Goal: Information Seeking & Learning: Compare options

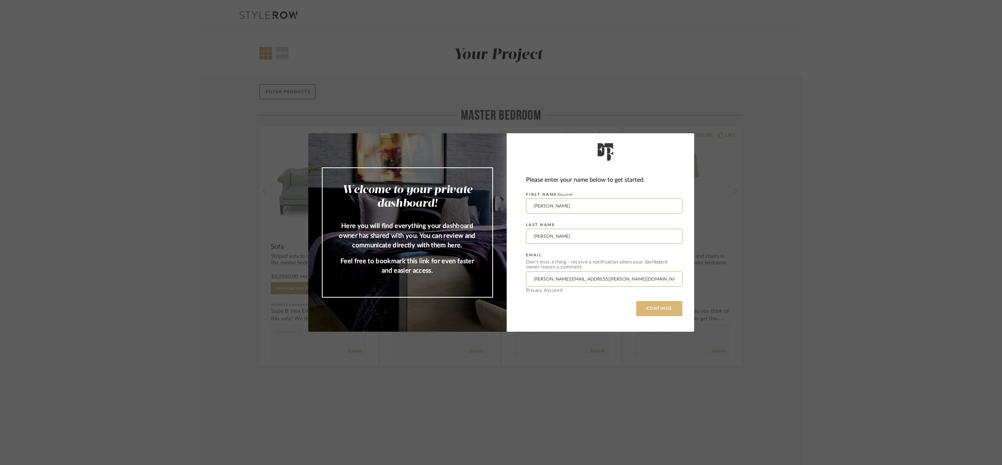
click at [664, 305] on button "CONTINUE" at bounding box center [659, 308] width 46 height 15
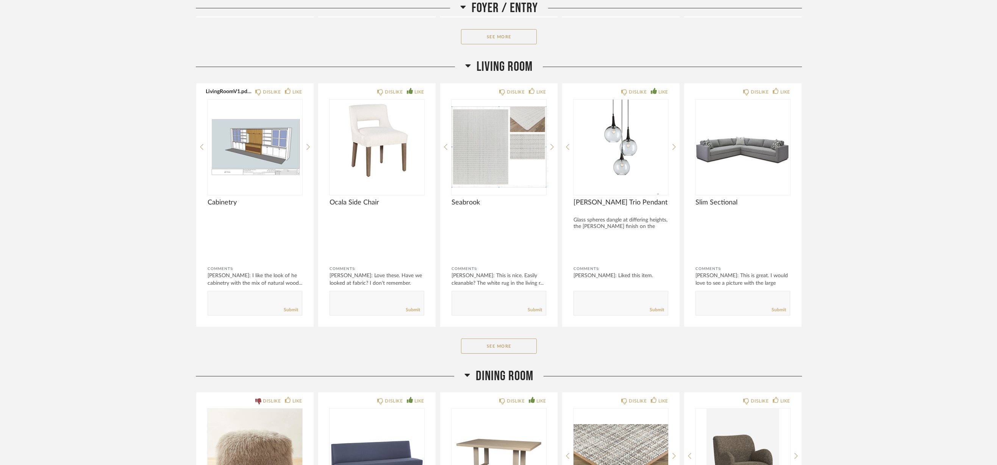
scroll to position [647, 0]
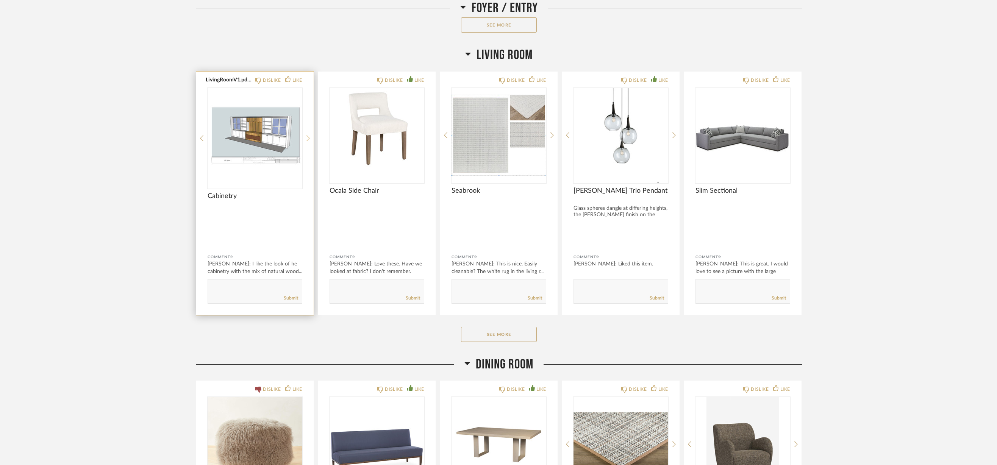
click at [307, 139] on icon at bounding box center [307, 138] width 3 height 7
click at [238, 156] on img "1" at bounding box center [255, 135] width 95 height 95
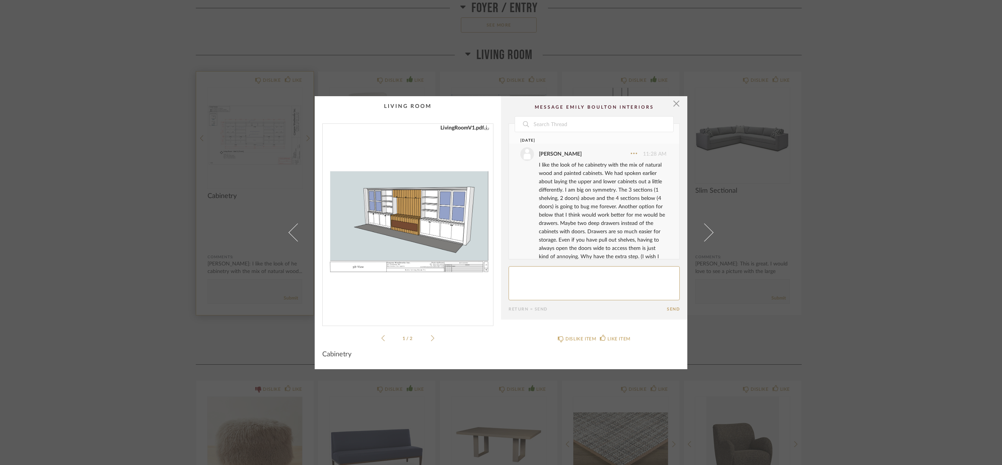
scroll to position [28, 0]
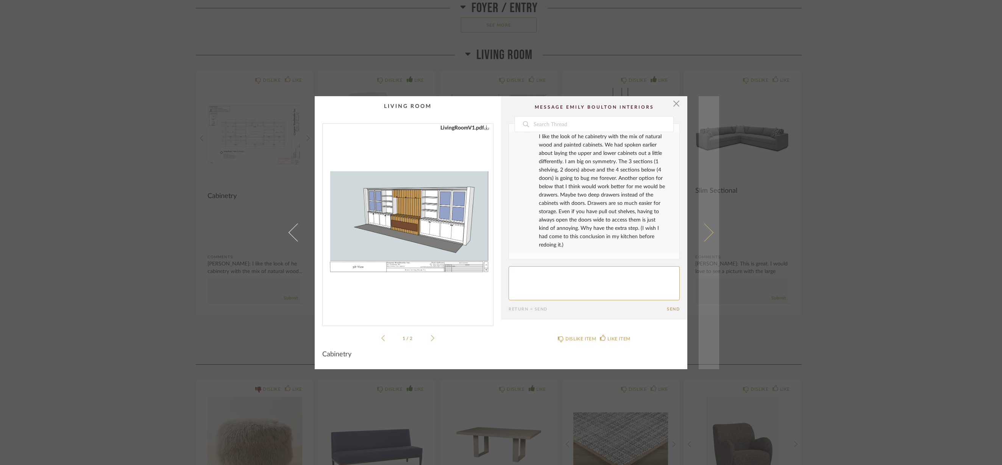
click at [704, 236] on span at bounding box center [704, 232] width 18 height 18
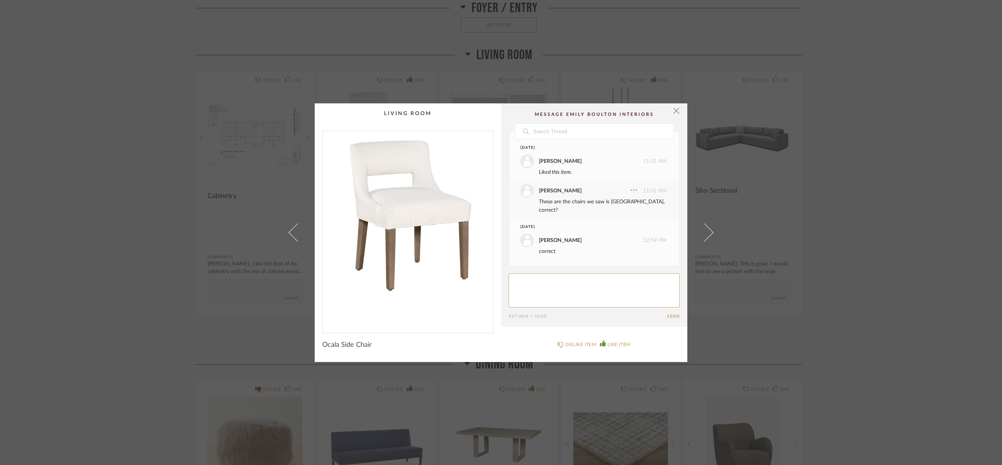
scroll to position [49, 0]
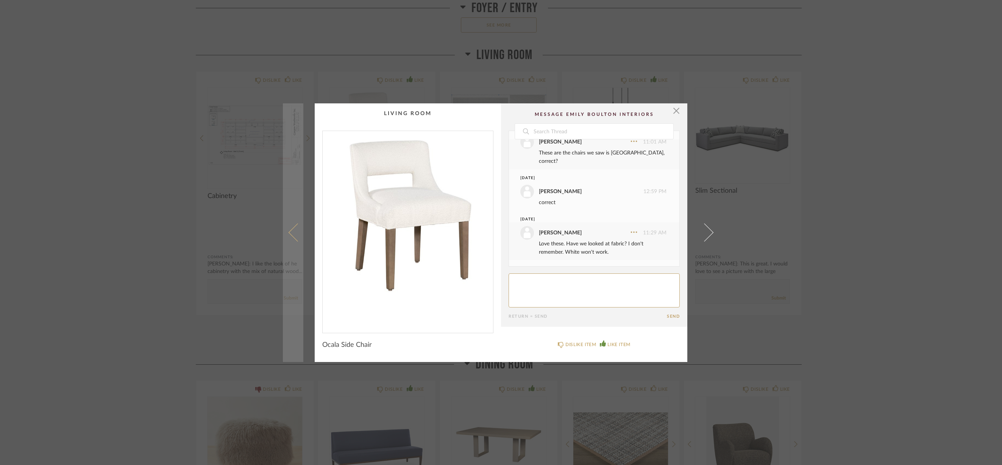
click at [289, 239] on link at bounding box center [293, 232] width 20 height 259
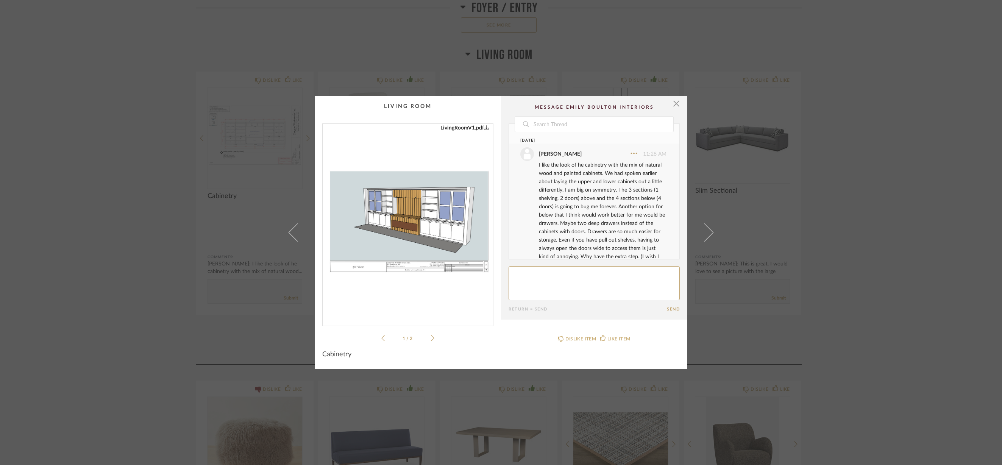
scroll to position [28, 0]
click at [475, 233] on img "0" at bounding box center [408, 222] width 170 height 196
click at [670, 103] on span "button" at bounding box center [676, 103] width 15 height 15
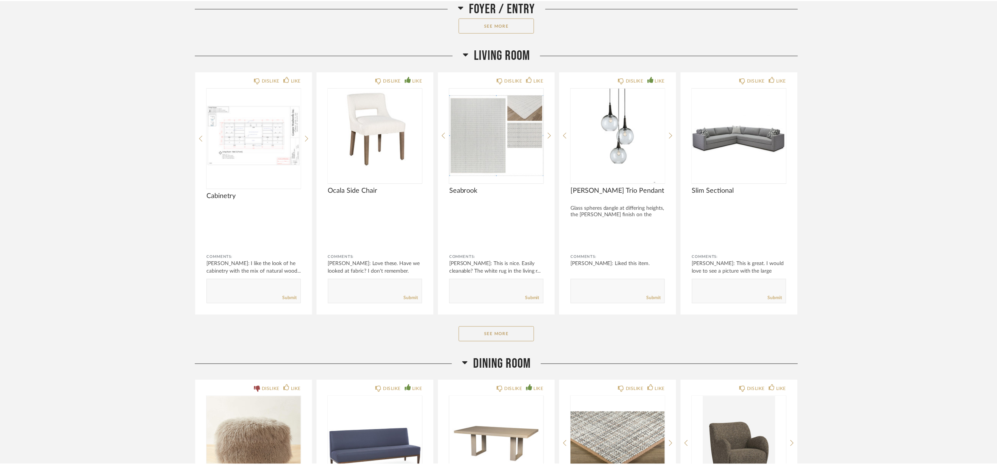
scroll to position [647, 0]
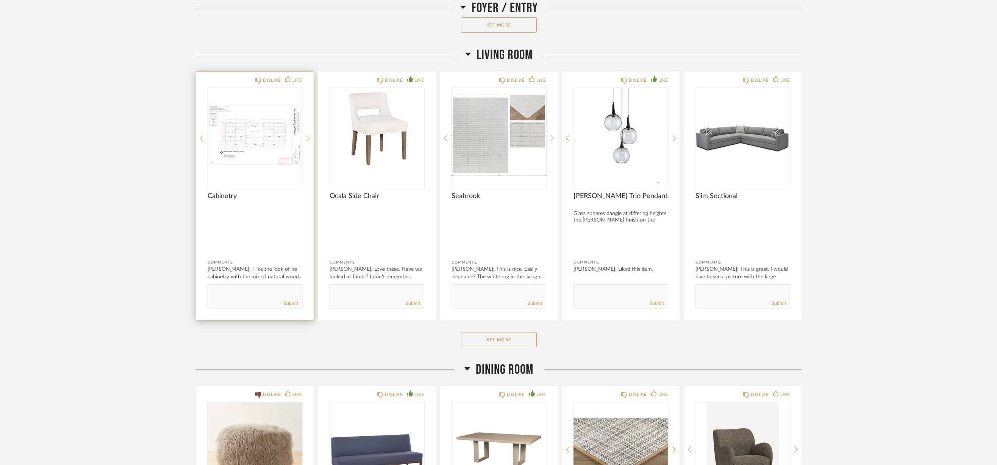
click at [308, 137] on icon at bounding box center [307, 138] width 3 height 7
click at [248, 136] on img "1" at bounding box center [255, 135] width 95 height 95
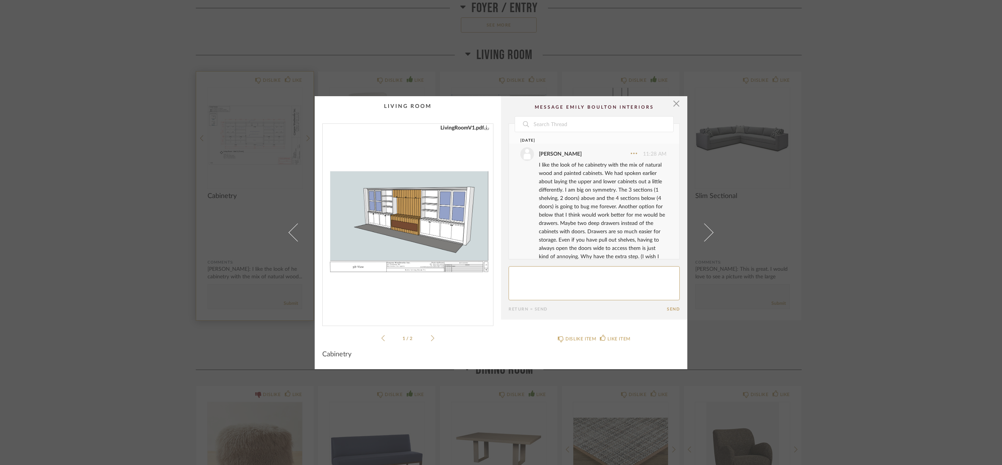
scroll to position [28, 0]
click at [431, 336] on icon at bounding box center [432, 338] width 3 height 7
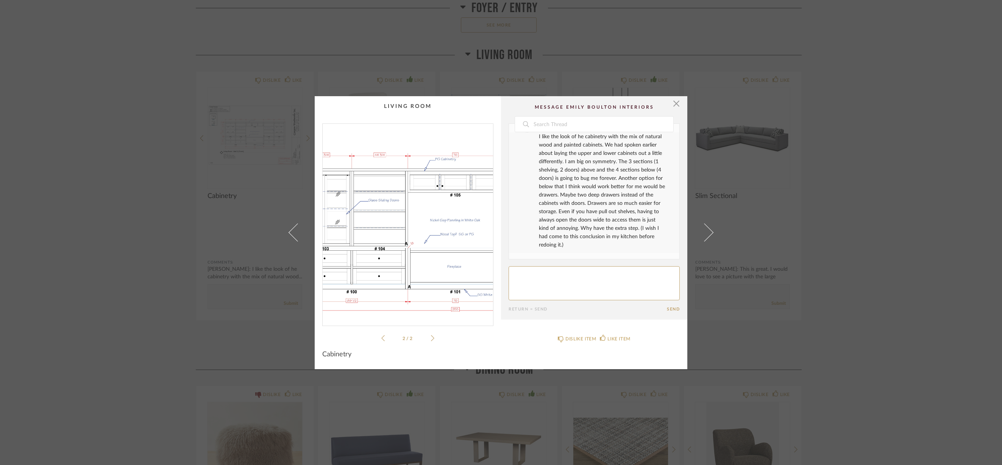
click at [389, 216] on img "1" at bounding box center [408, 222] width 170 height 196
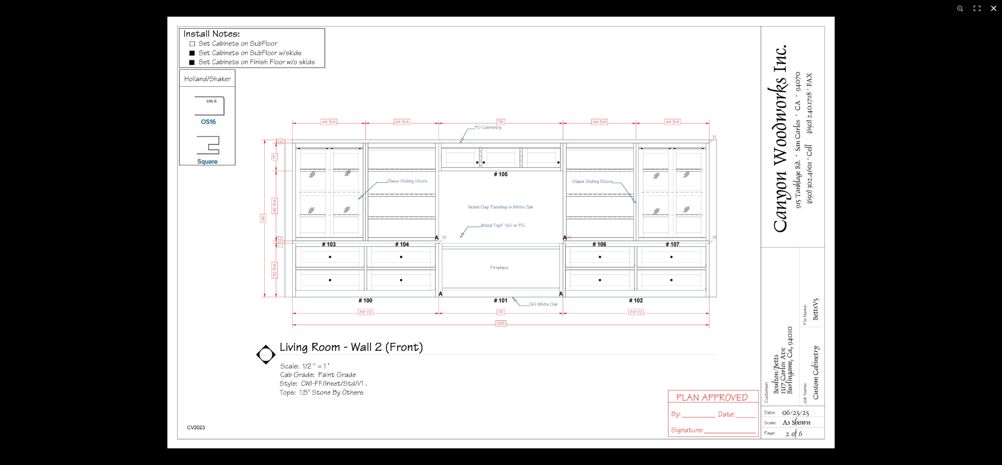
click at [994, 9] on button at bounding box center [993, 8] width 17 height 17
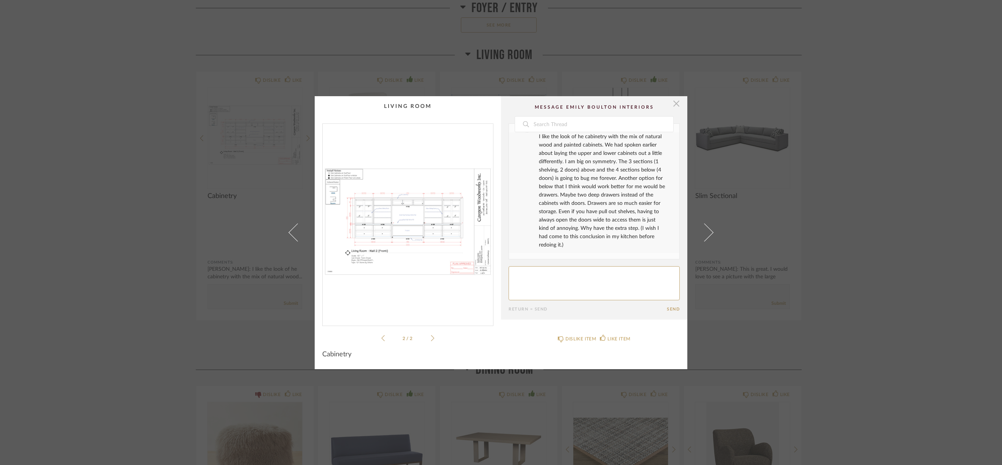
click at [674, 107] on span "button" at bounding box center [676, 103] width 15 height 15
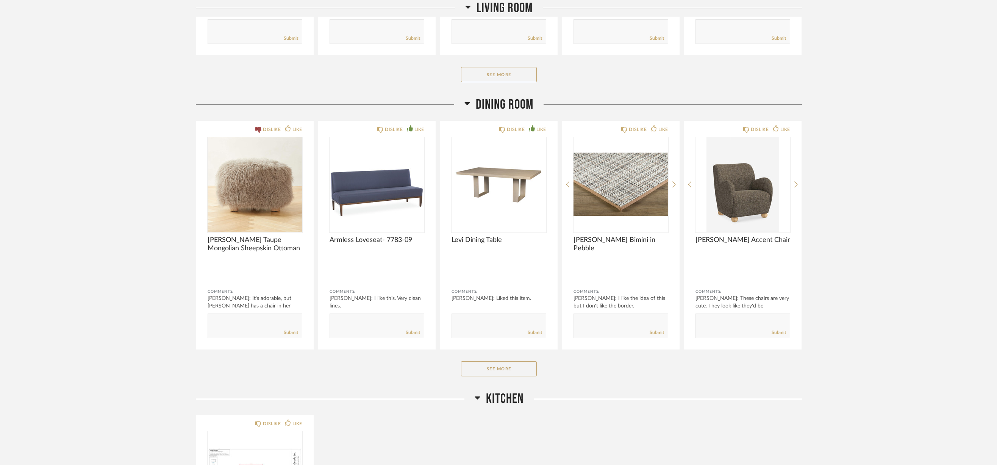
scroll to position [988, 0]
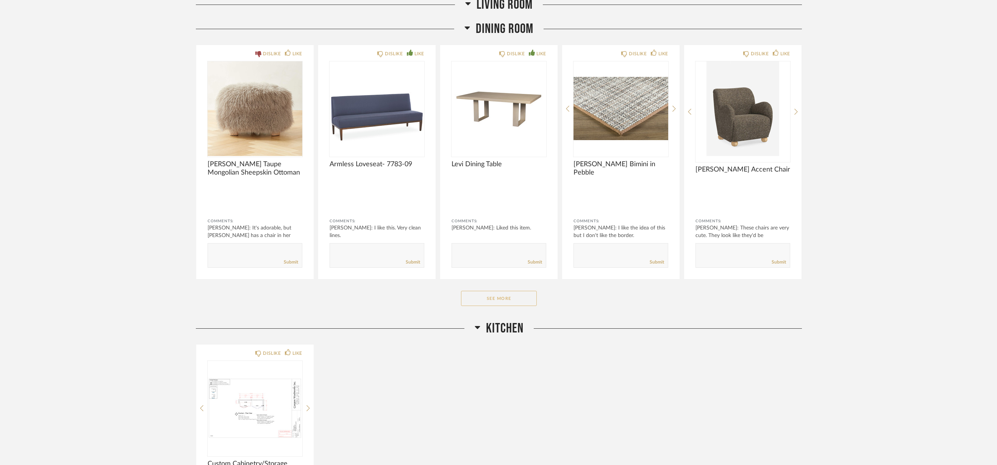
click at [500, 302] on button "See More" at bounding box center [499, 298] width 76 height 15
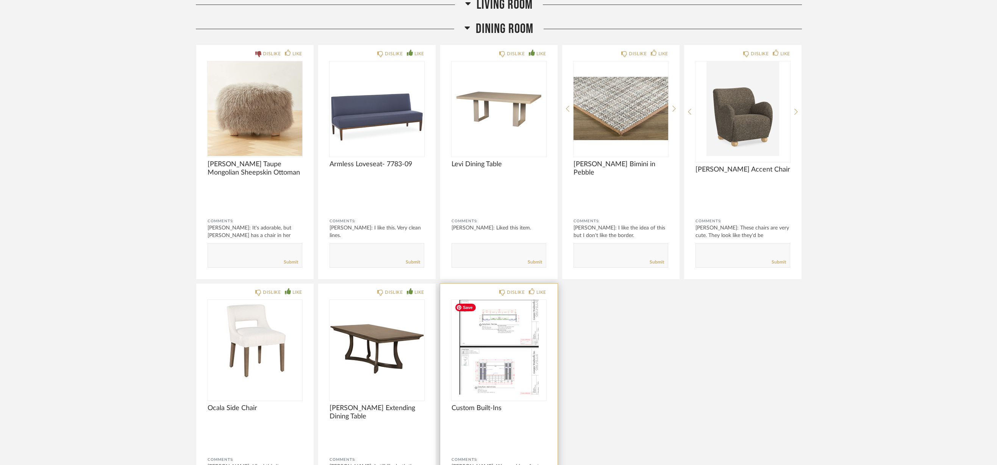
click at [501, 375] on img "0" at bounding box center [498, 347] width 95 height 95
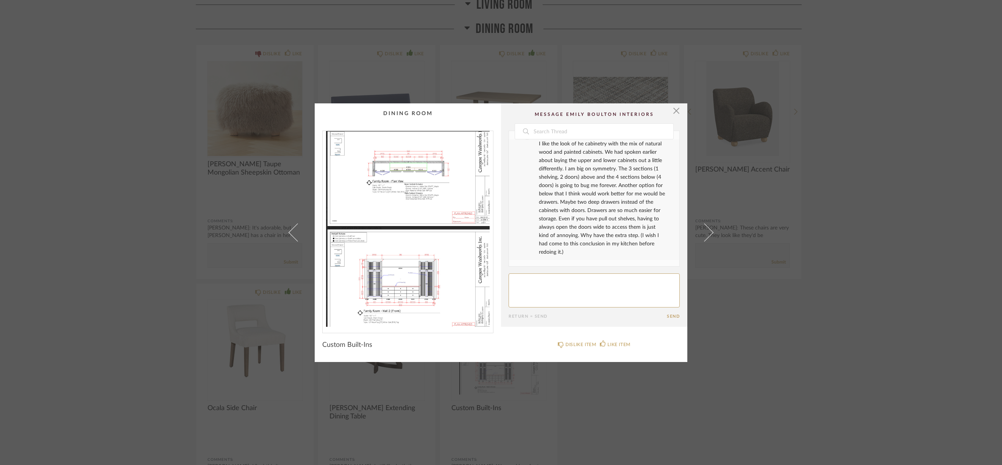
scroll to position [0, 0]
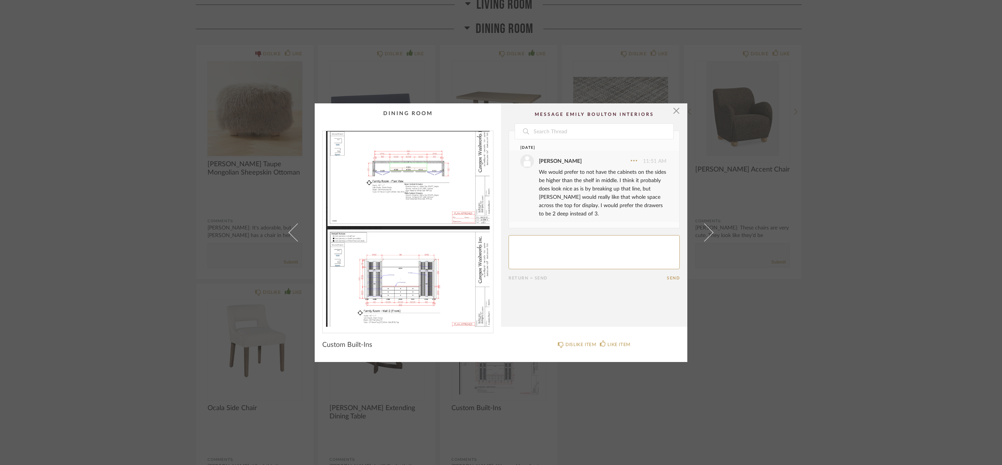
click at [414, 272] on img "0" at bounding box center [408, 229] width 170 height 196
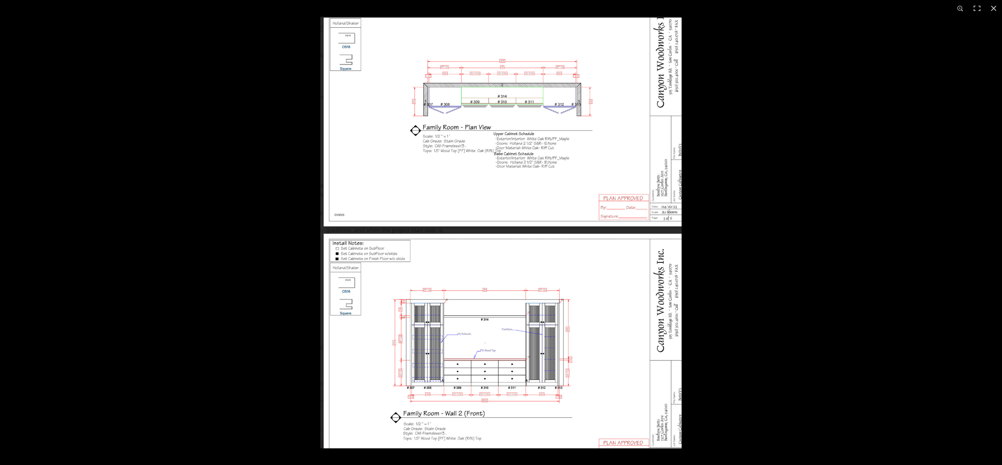
click at [506, 297] on img at bounding box center [500, 233] width 361 height 432
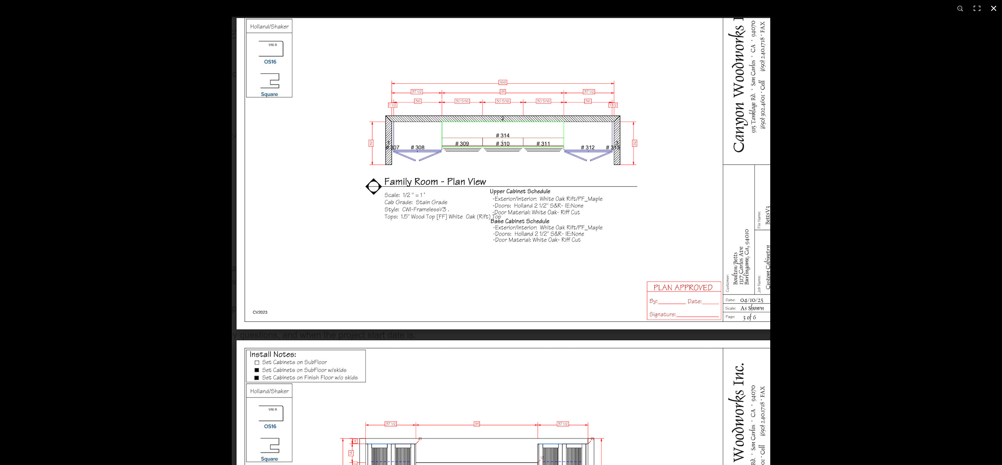
click at [994, 9] on button at bounding box center [993, 8] width 17 height 17
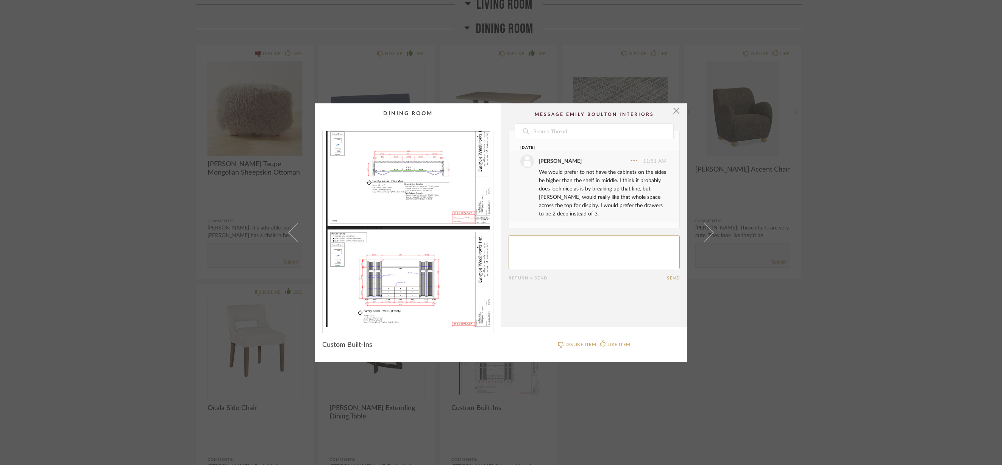
click at [680, 109] on cpp-summary-comments "Date [DATE] [PERSON_NAME] 11:51 AM We would prefer to not have the cabinets on …" at bounding box center [594, 214] width 186 height 223
click at [672, 112] on span "button" at bounding box center [676, 110] width 15 height 15
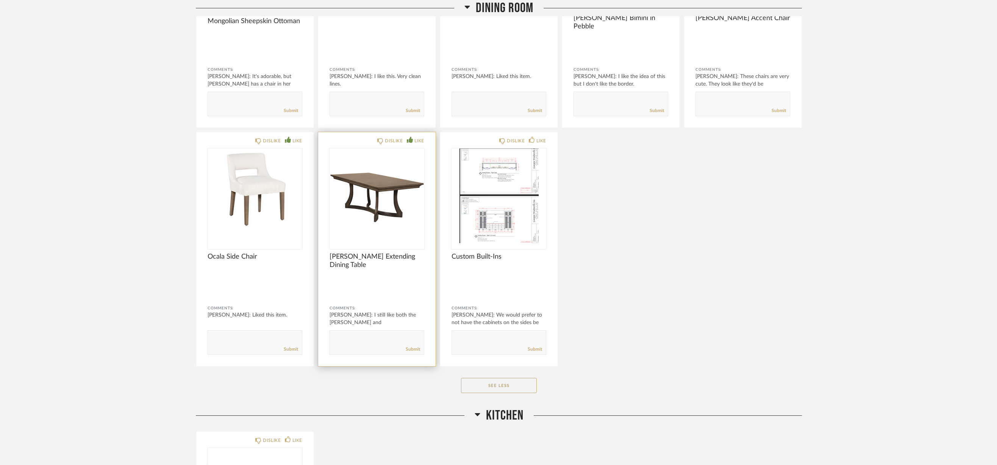
scroll to position [988, 0]
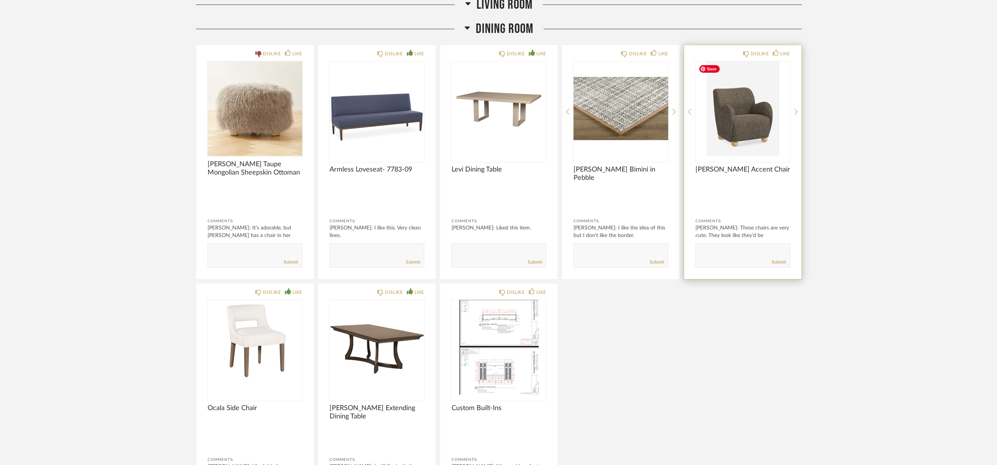
click at [732, 127] on img "0" at bounding box center [742, 108] width 95 height 95
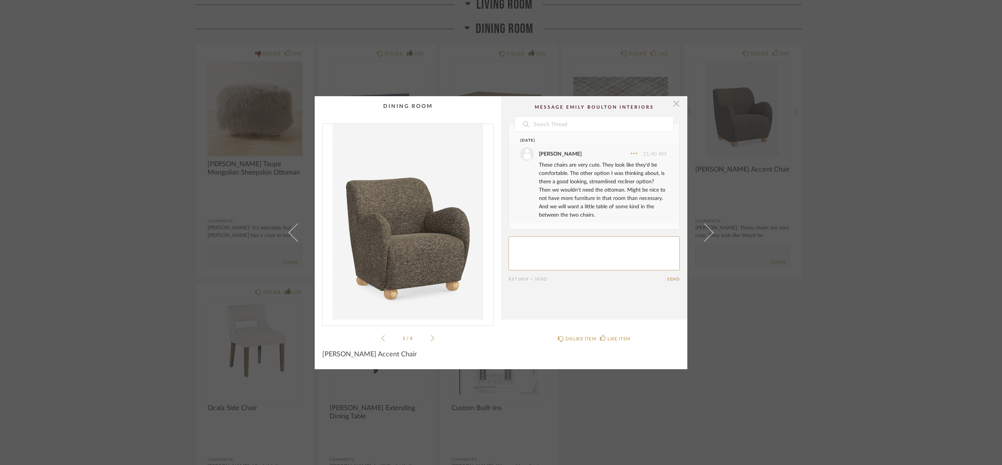
click at [675, 101] on span "button" at bounding box center [676, 103] width 15 height 15
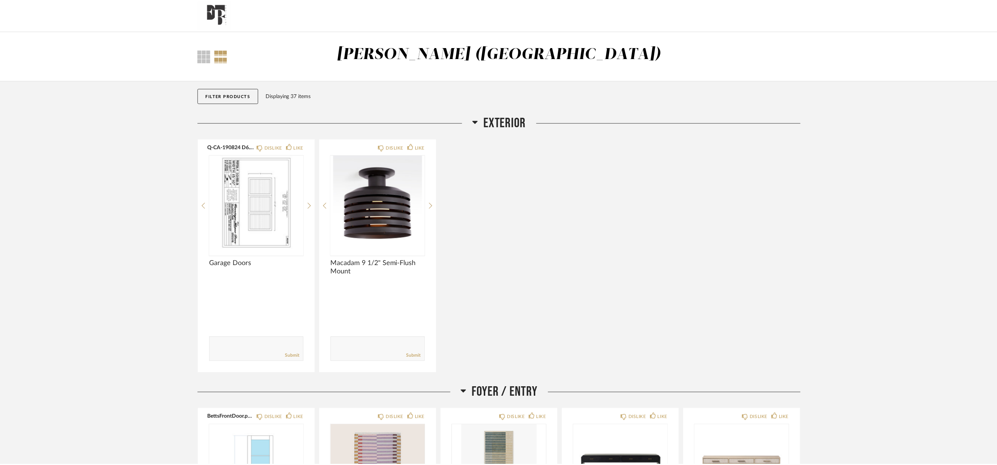
scroll to position [988, 0]
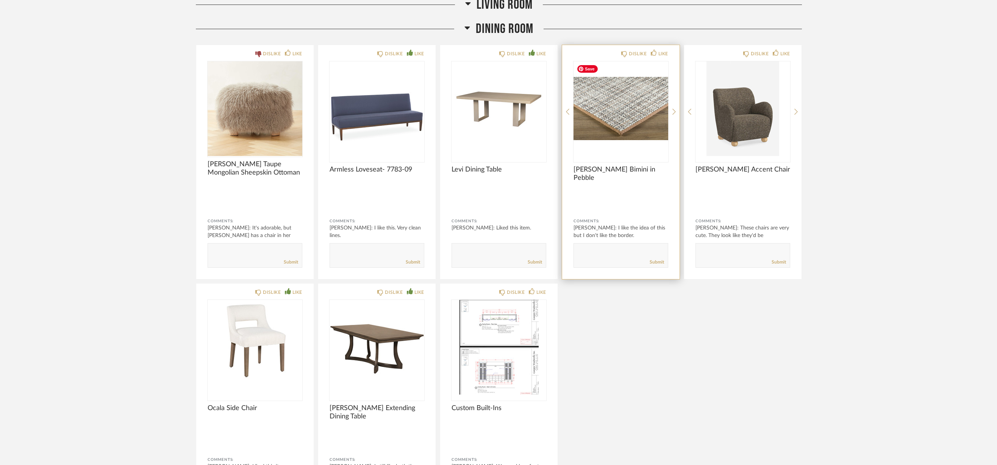
click at [622, 108] on img "0" at bounding box center [620, 108] width 95 height 95
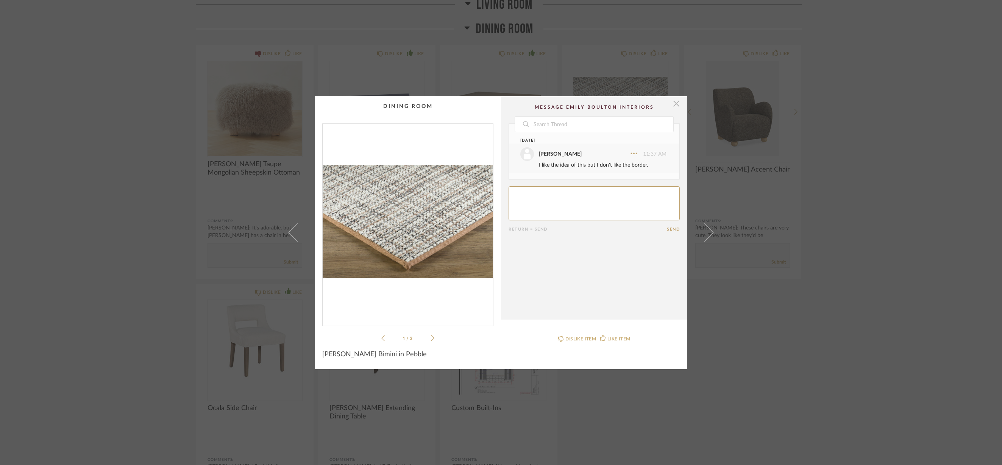
click at [673, 104] on span "button" at bounding box center [676, 103] width 15 height 15
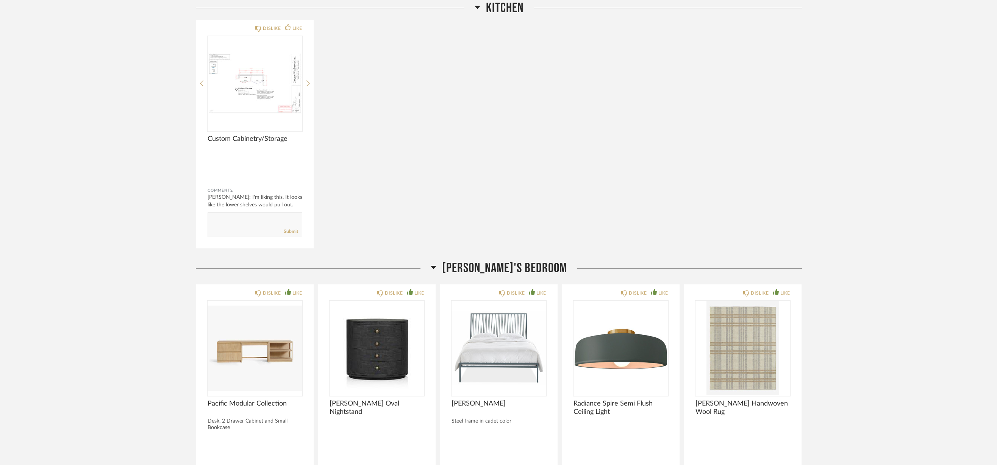
scroll to position [1556, 0]
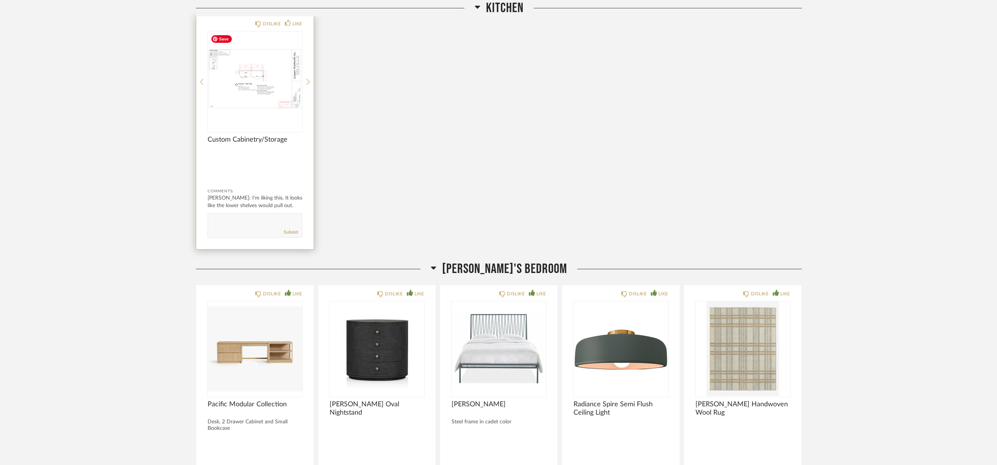
click at [0, 0] on img at bounding box center [0, 0] width 0 height 0
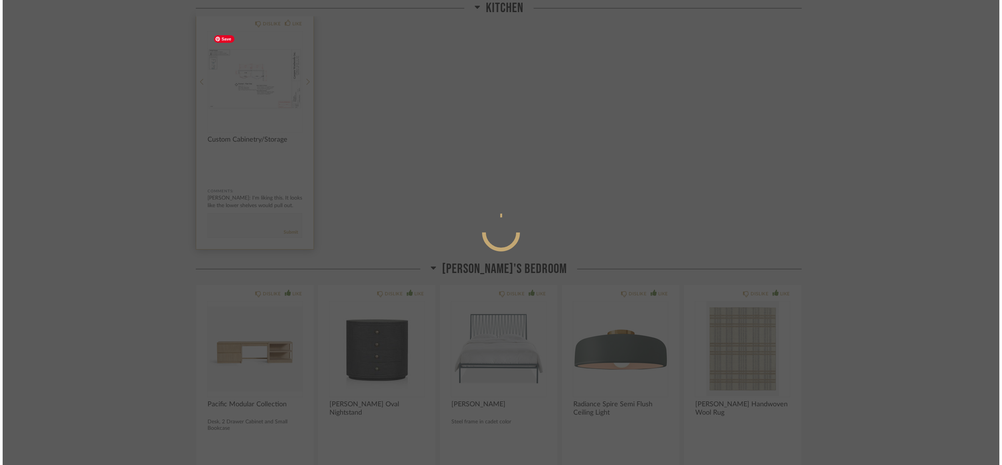
scroll to position [0, 0]
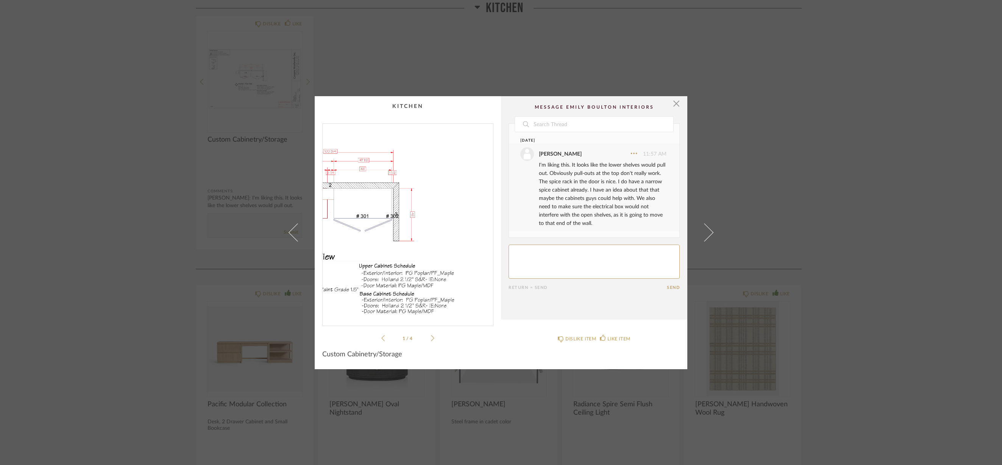
click at [425, 219] on img "0" at bounding box center [408, 222] width 170 height 196
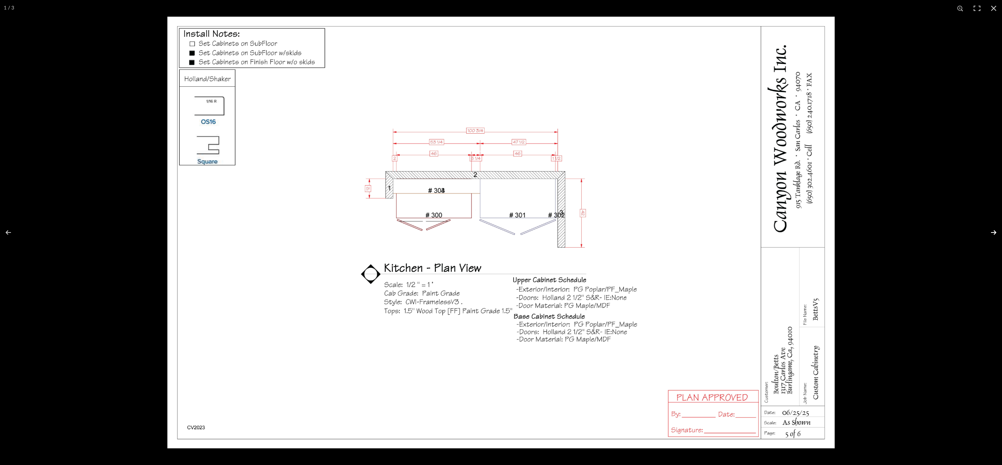
click at [993, 231] on button at bounding box center [989, 233] width 27 height 38
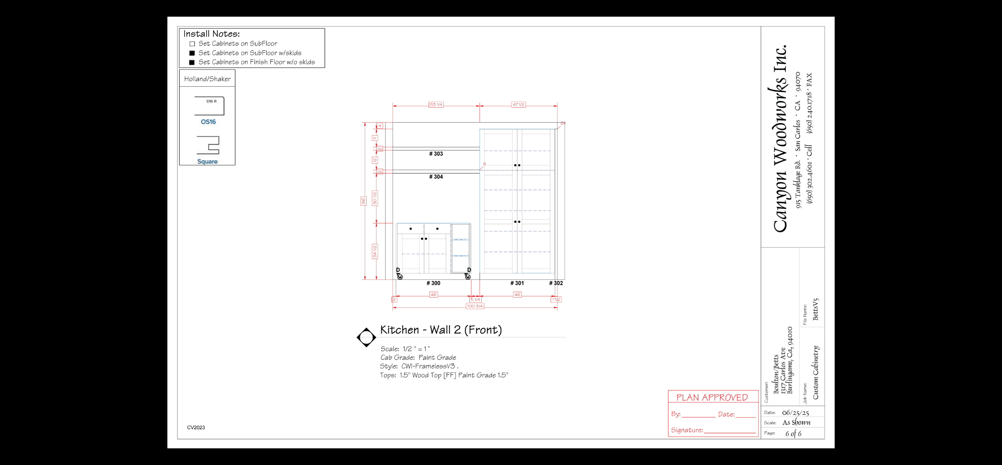
click at [468, 195] on img at bounding box center [500, 233] width 667 height 432
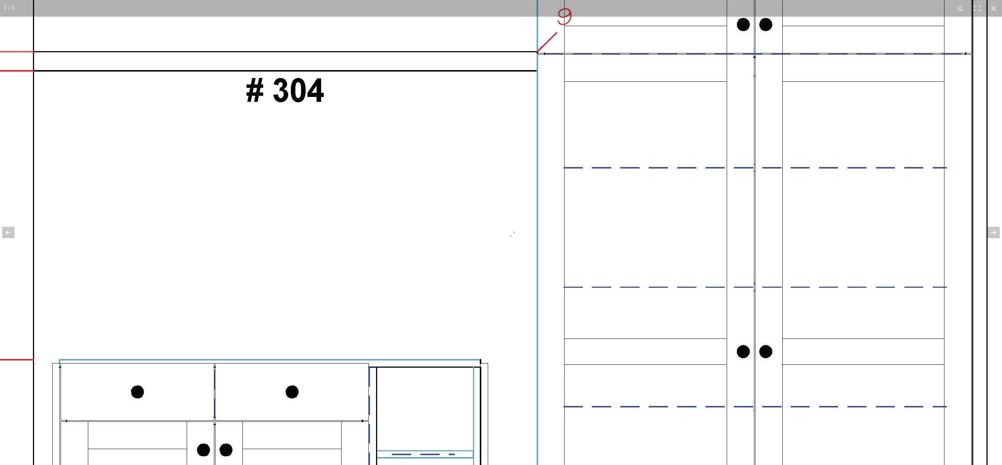
click at [622, 223] on img at bounding box center [660, 414] width 3863 height 2500
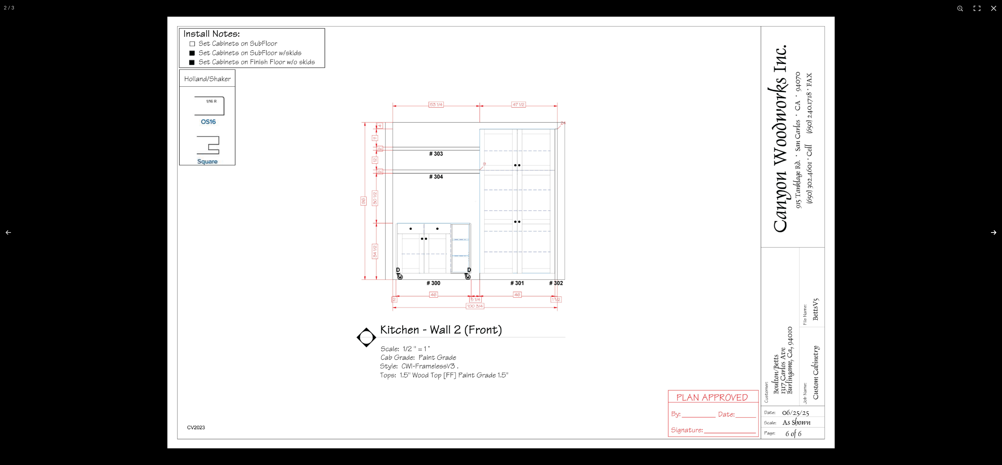
click at [993, 229] on button at bounding box center [989, 233] width 27 height 38
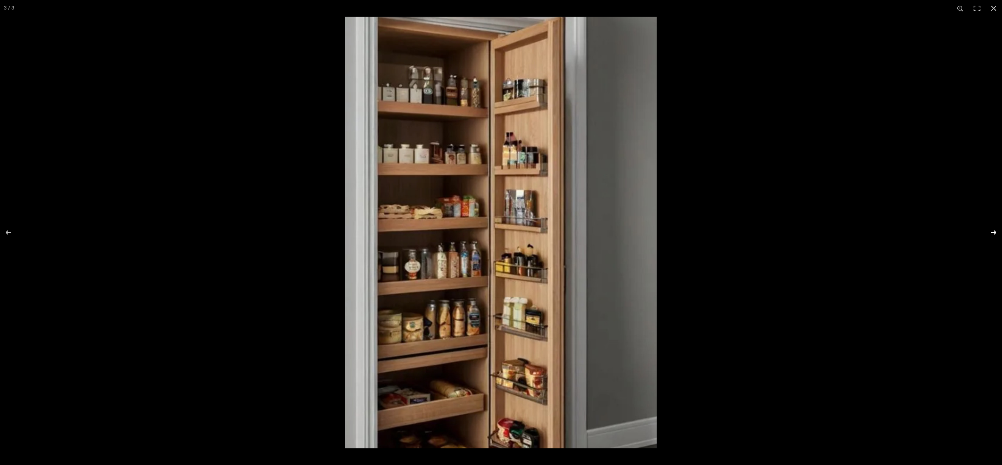
click at [993, 236] on button at bounding box center [989, 233] width 27 height 38
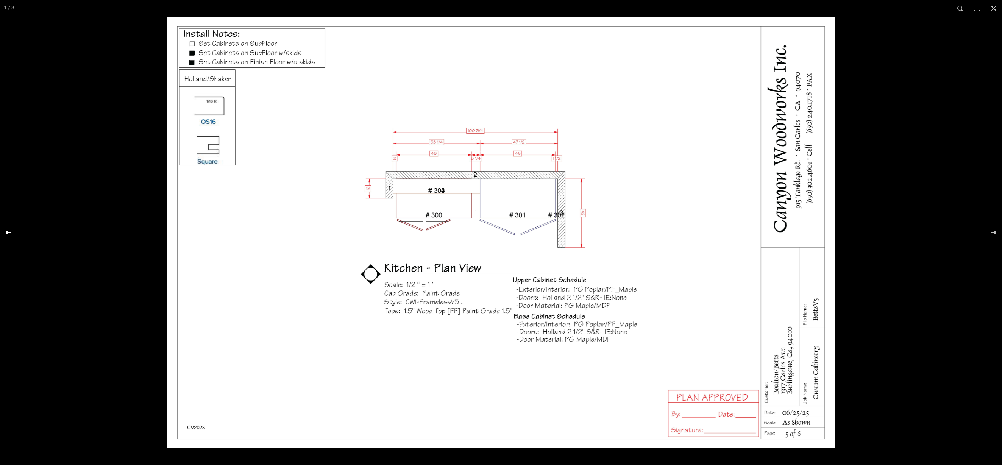
click at [8, 232] on button at bounding box center [13, 233] width 27 height 38
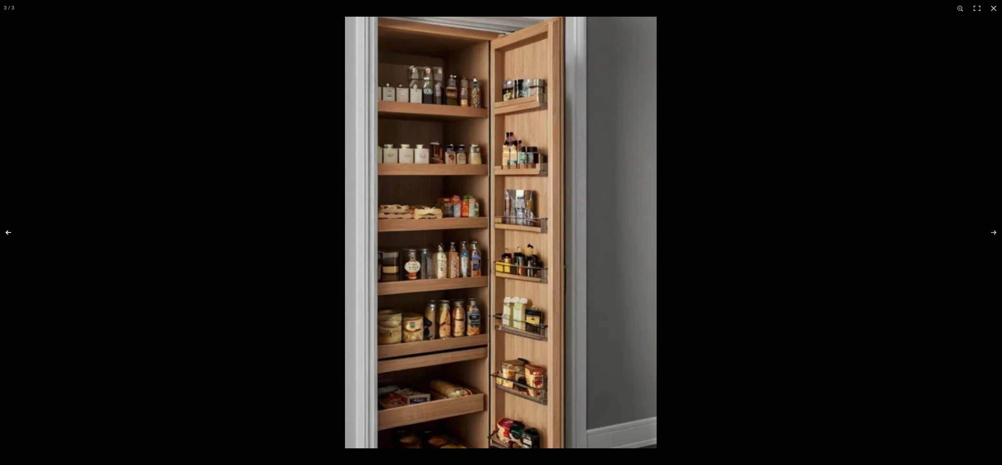
click at [8, 232] on button at bounding box center [13, 233] width 27 height 38
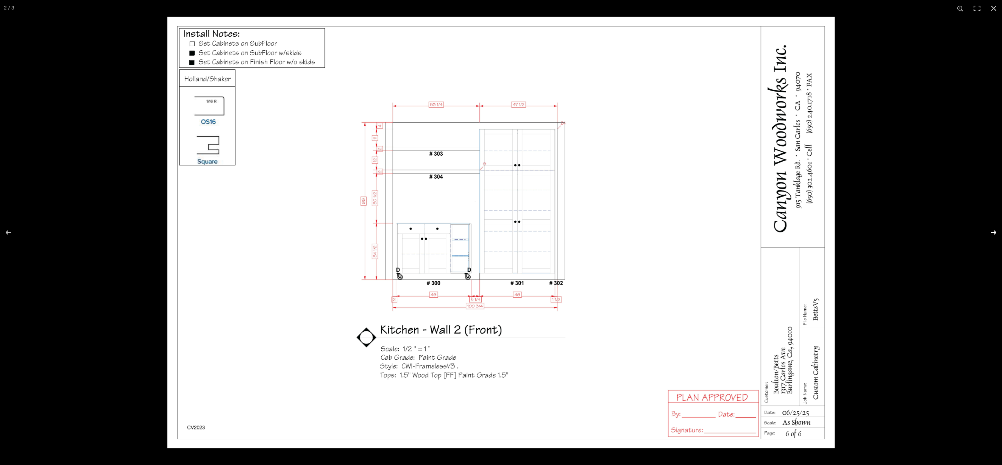
click at [996, 233] on button at bounding box center [989, 233] width 27 height 38
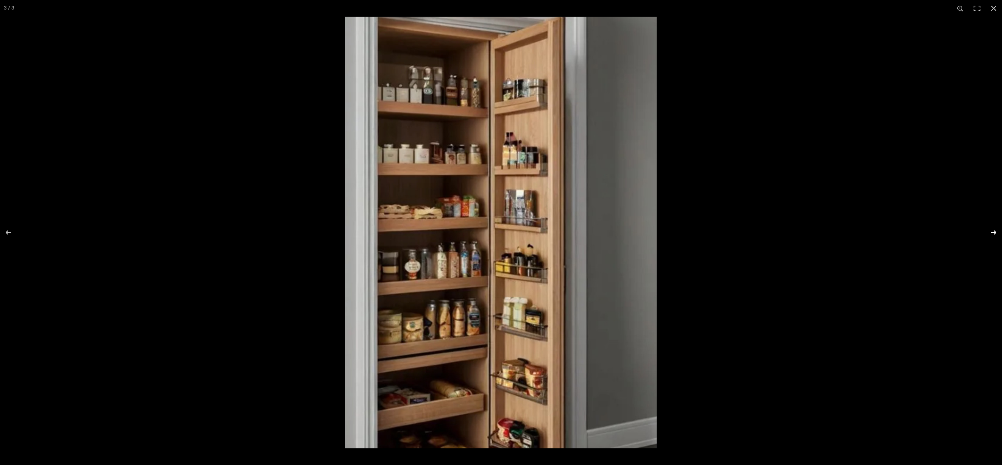
click at [996, 233] on button at bounding box center [989, 233] width 27 height 38
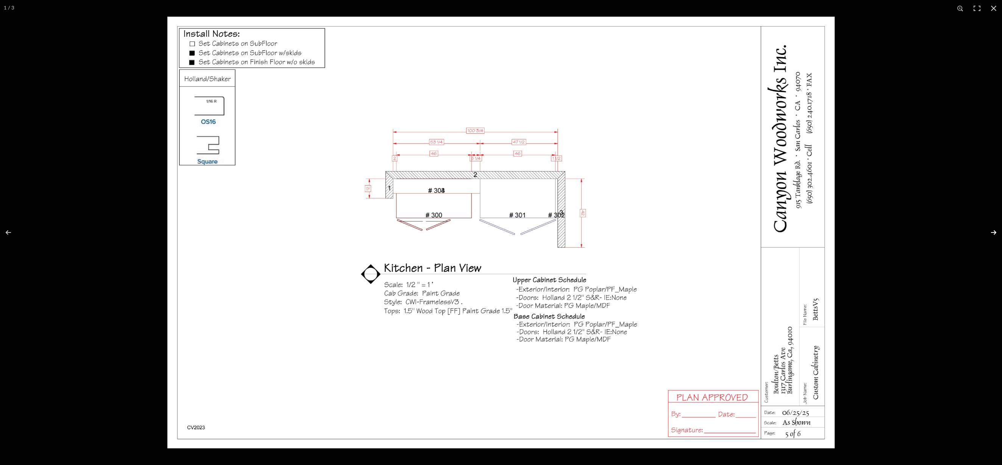
click at [996, 233] on button at bounding box center [989, 233] width 27 height 38
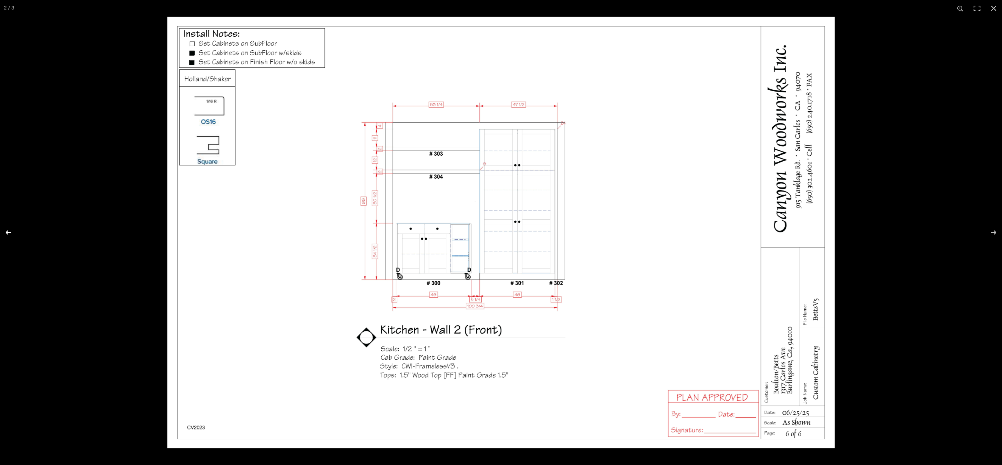
click at [11, 232] on button at bounding box center [13, 233] width 27 height 38
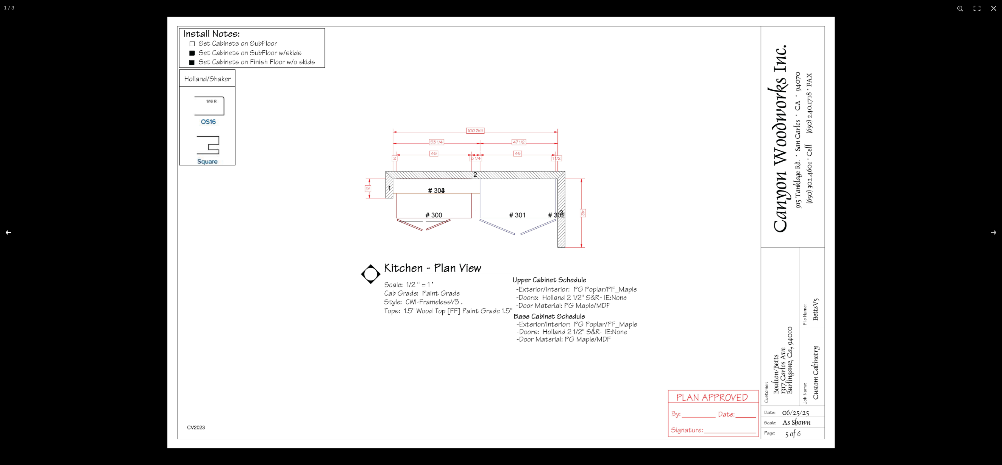
click at [14, 231] on button at bounding box center [13, 233] width 27 height 38
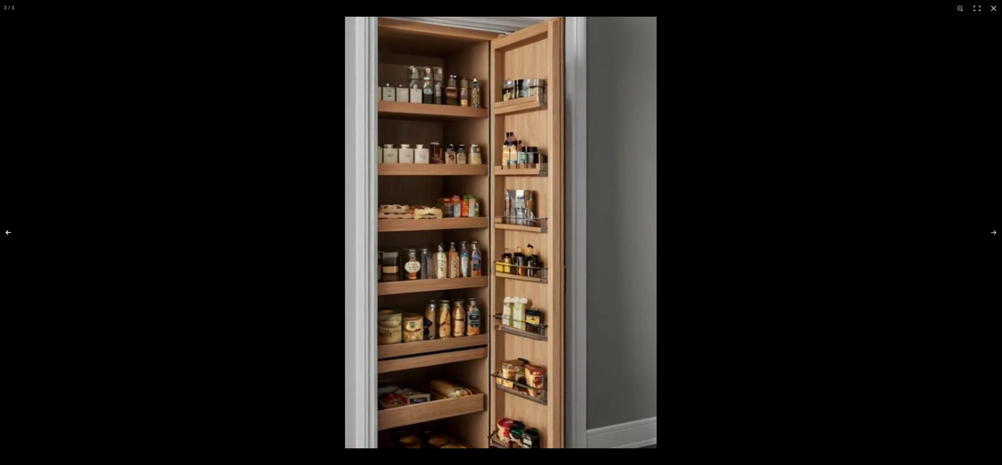
click at [14, 231] on button at bounding box center [13, 233] width 27 height 38
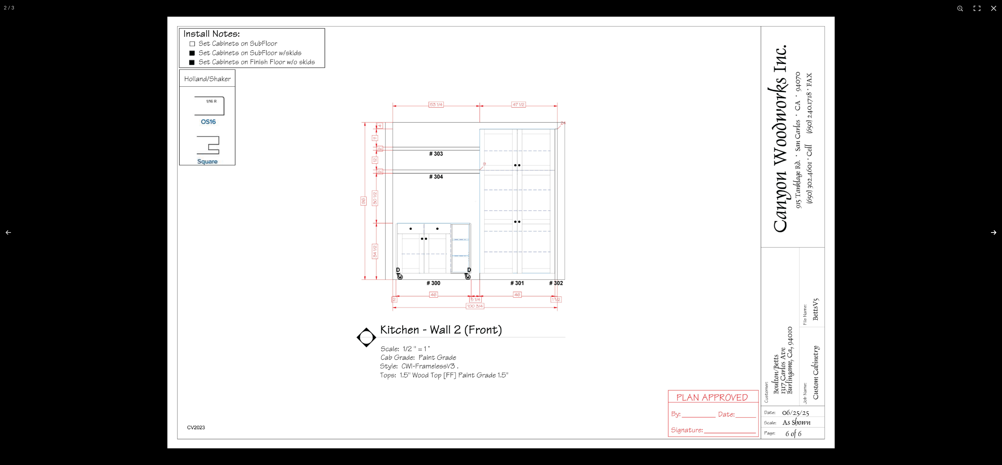
click at [990, 232] on button at bounding box center [989, 233] width 27 height 38
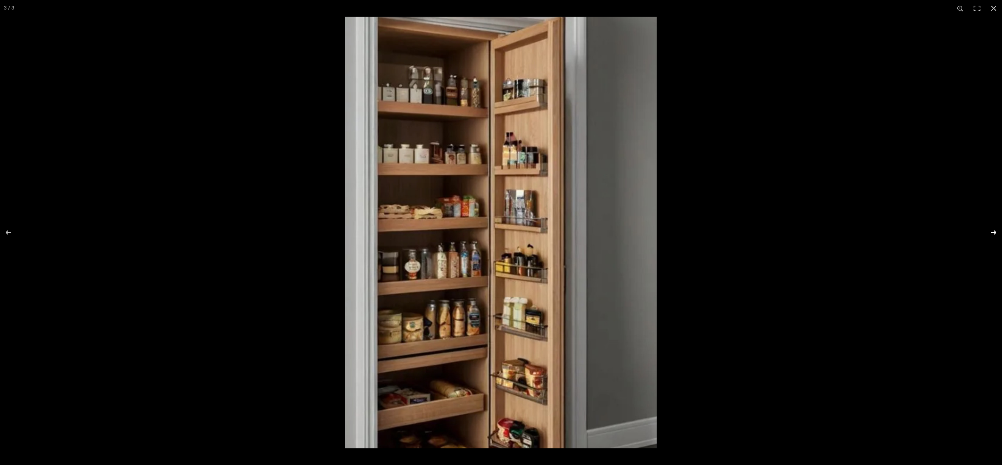
click at [990, 232] on button at bounding box center [989, 233] width 27 height 38
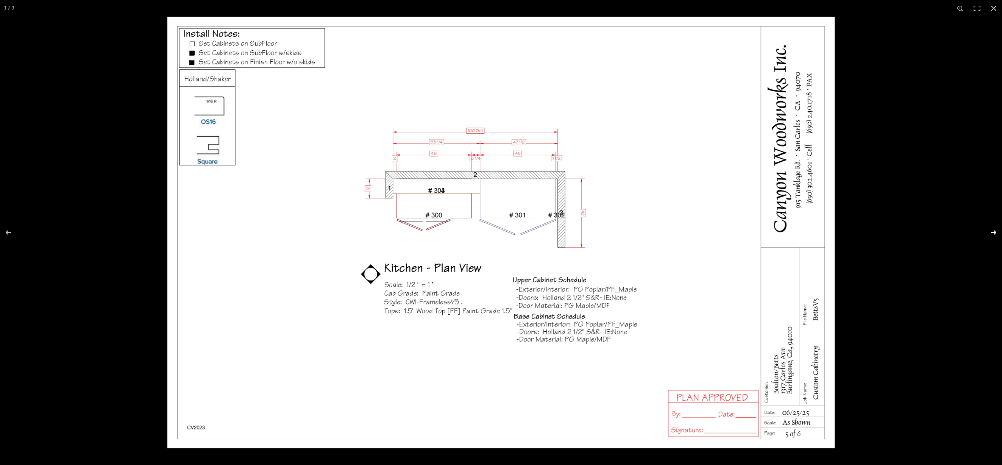
click at [990, 232] on button at bounding box center [989, 233] width 27 height 38
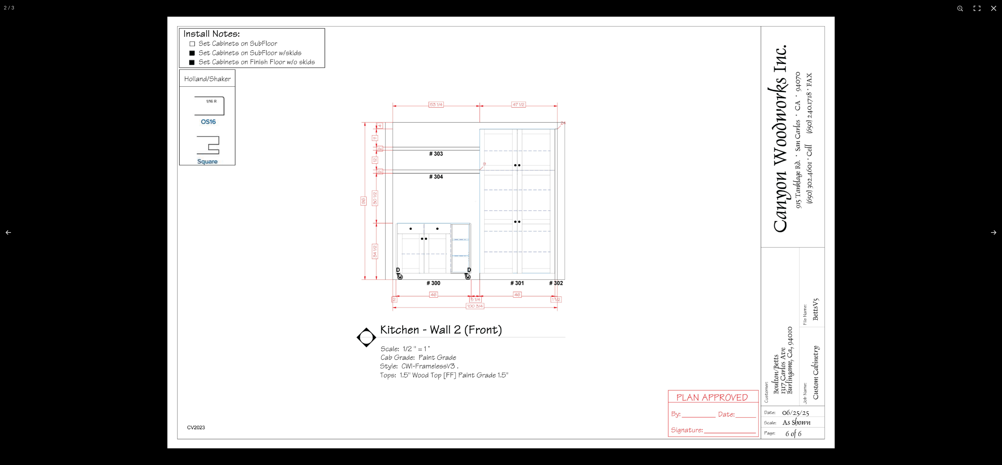
click at [382, 1] on div "2 / 3" at bounding box center [501, 8] width 1002 height 17
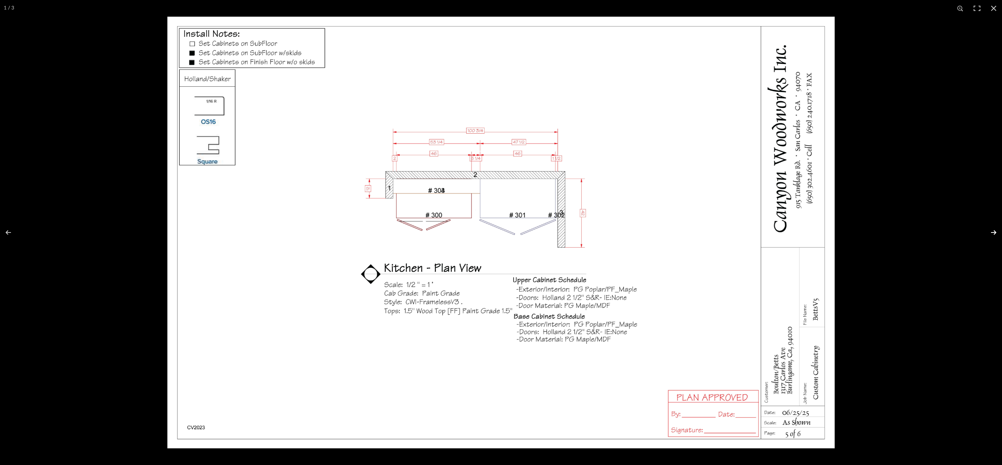
click at [990, 233] on button at bounding box center [989, 233] width 27 height 38
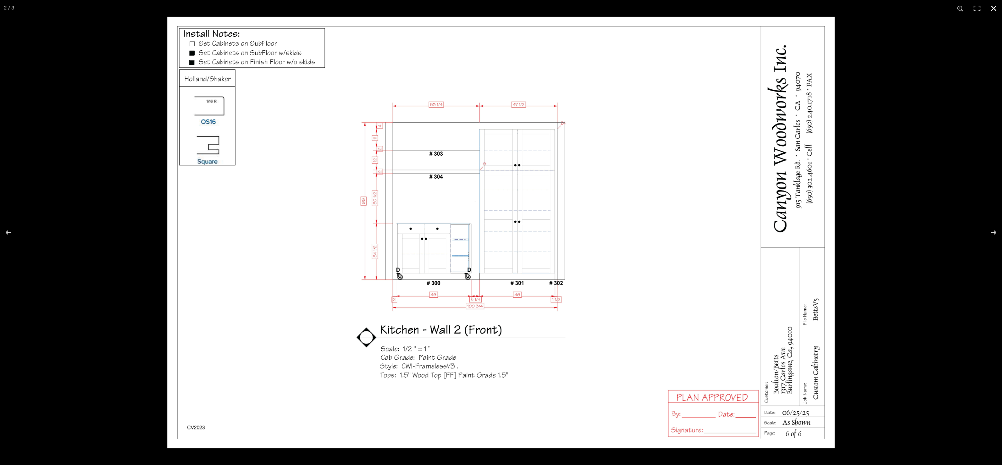
click at [992, 10] on button at bounding box center [993, 8] width 17 height 17
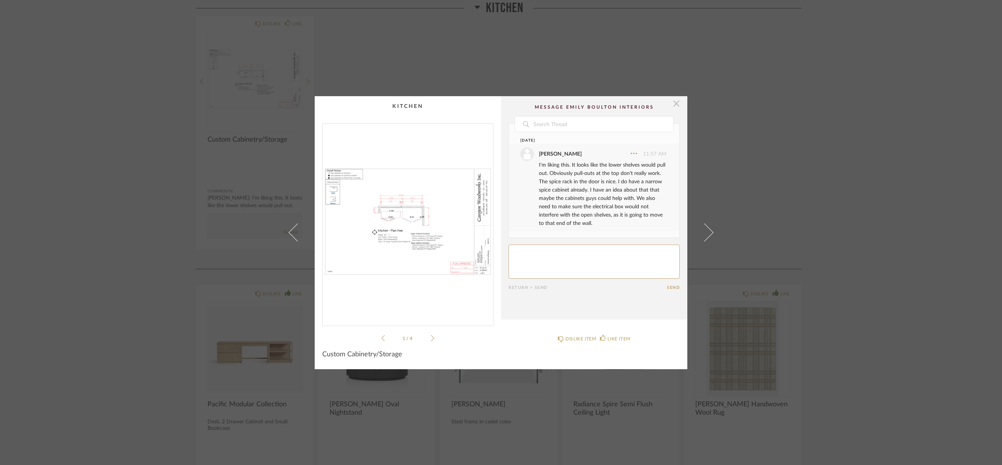
click at [671, 102] on span "button" at bounding box center [676, 103] width 15 height 15
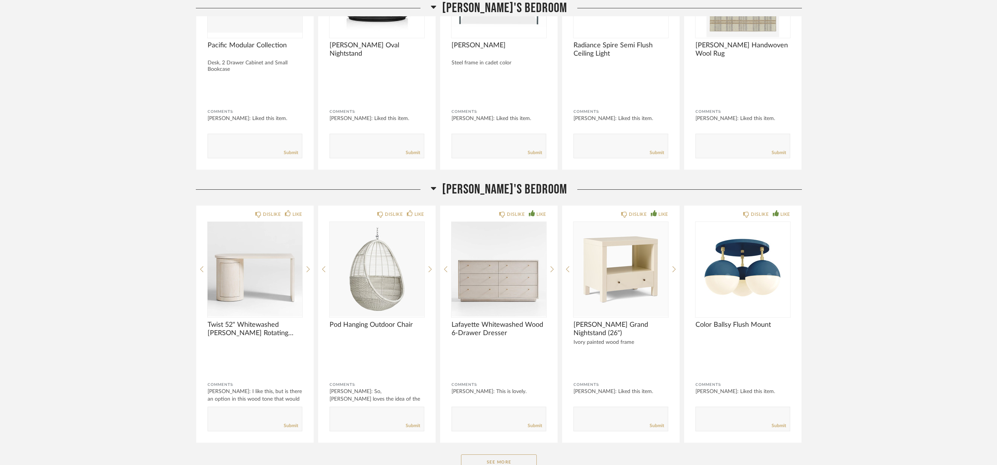
scroll to position [1984, 0]
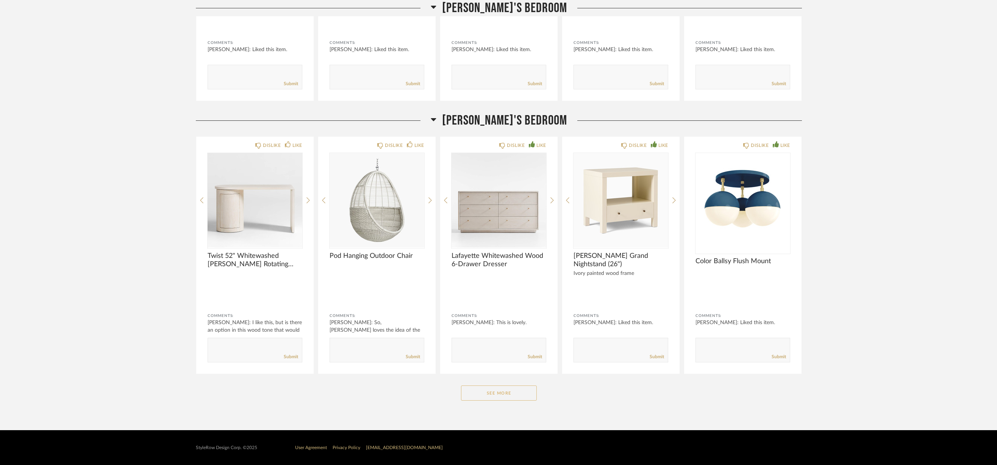
click at [491, 396] on button "See More" at bounding box center [499, 393] width 76 height 15
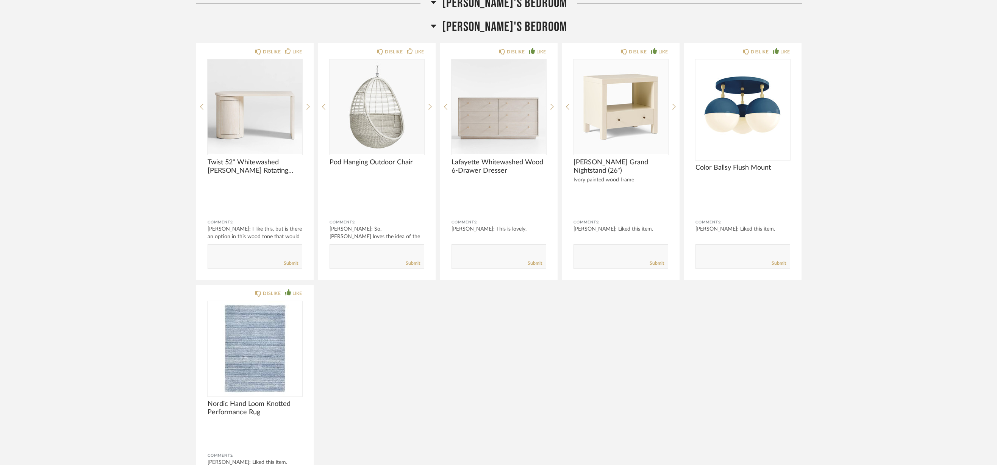
scroll to position [2097, 0]
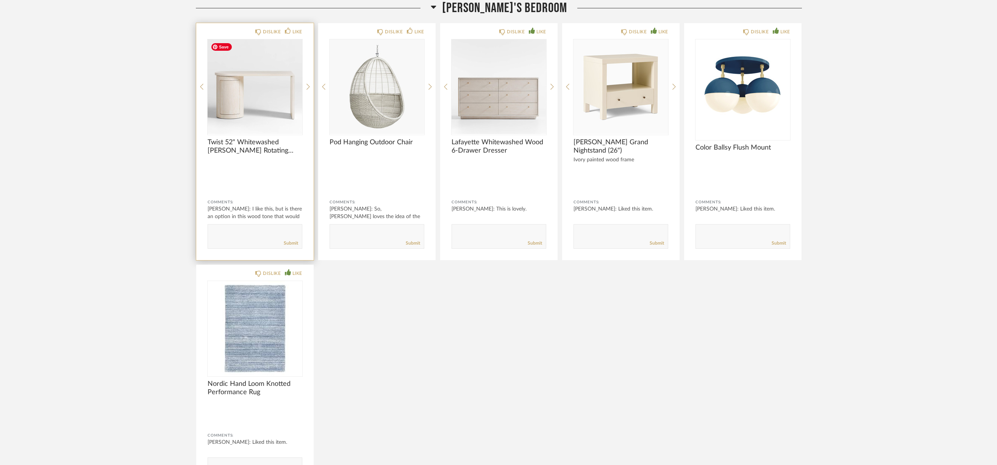
click at [242, 103] on div at bounding box center [255, 86] width 95 height 95
click at [242, 103] on img "0" at bounding box center [255, 86] width 95 height 95
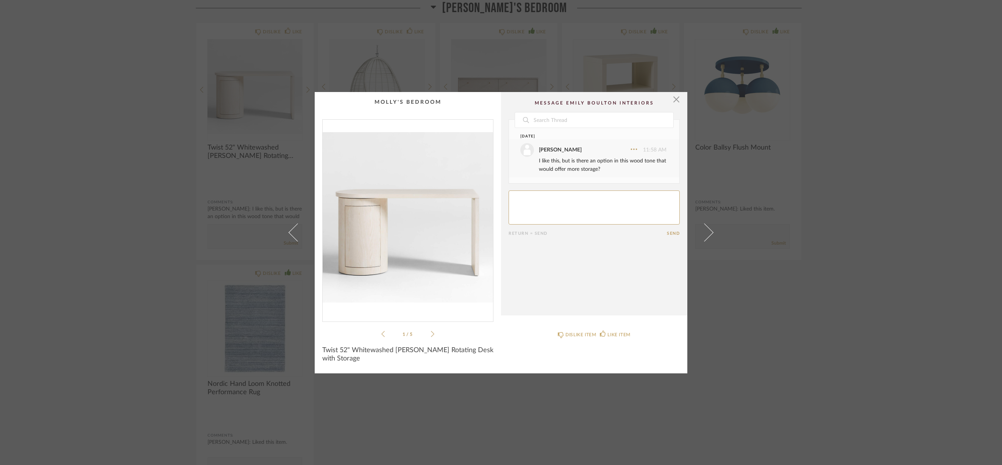
click at [110, 145] on div "× 1 / 5 Date [DATE] [PERSON_NAME] 11:58 AM I like this, but is there an option …" at bounding box center [501, 232] width 1002 height 465
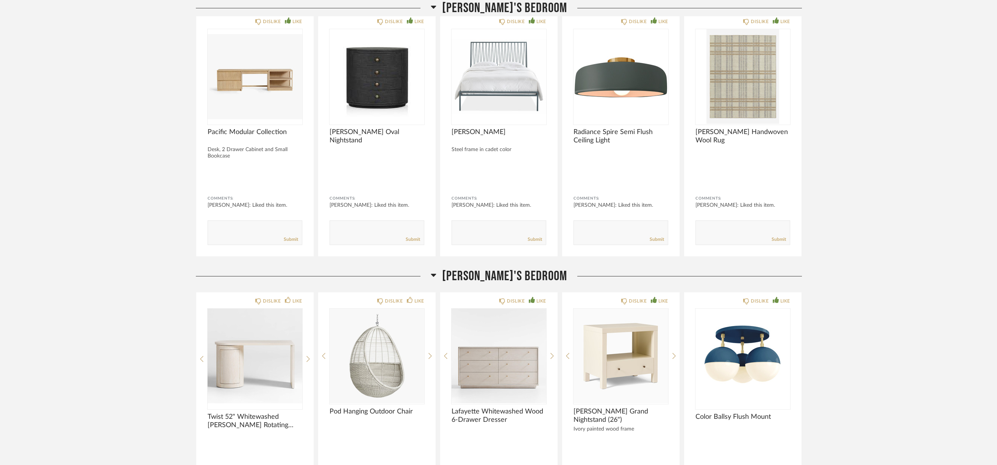
scroll to position [1794, 0]
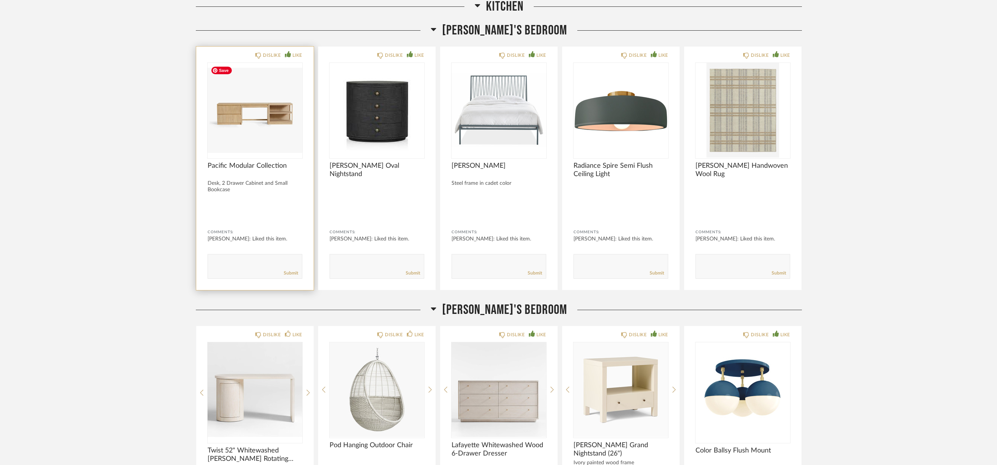
click at [267, 123] on img "0" at bounding box center [255, 110] width 95 height 95
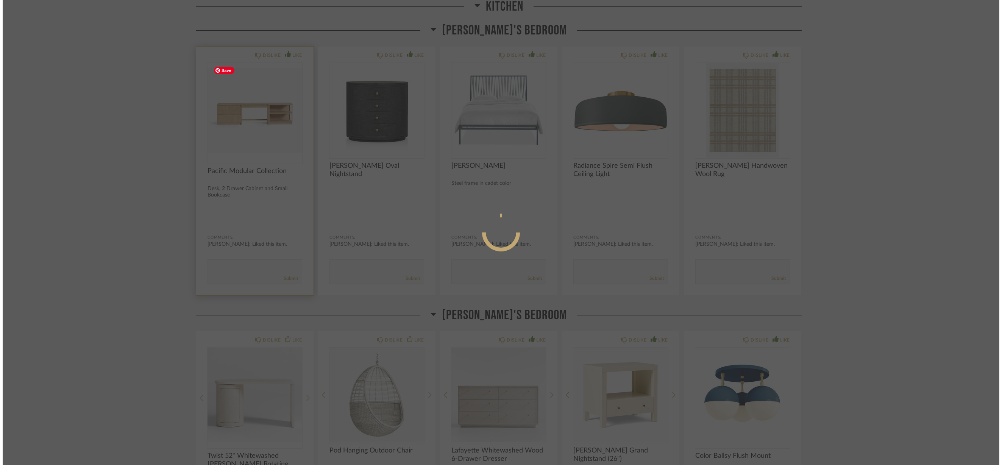
scroll to position [0, 0]
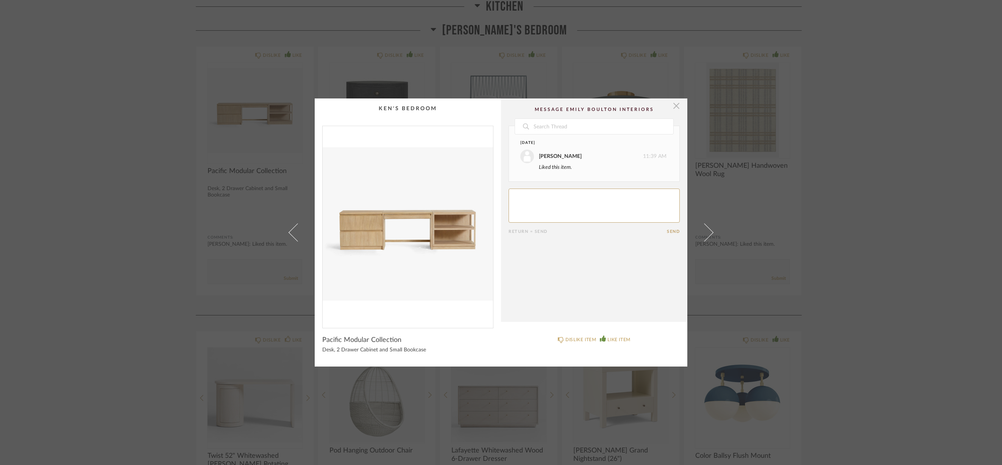
click at [673, 107] on span "button" at bounding box center [676, 105] width 15 height 15
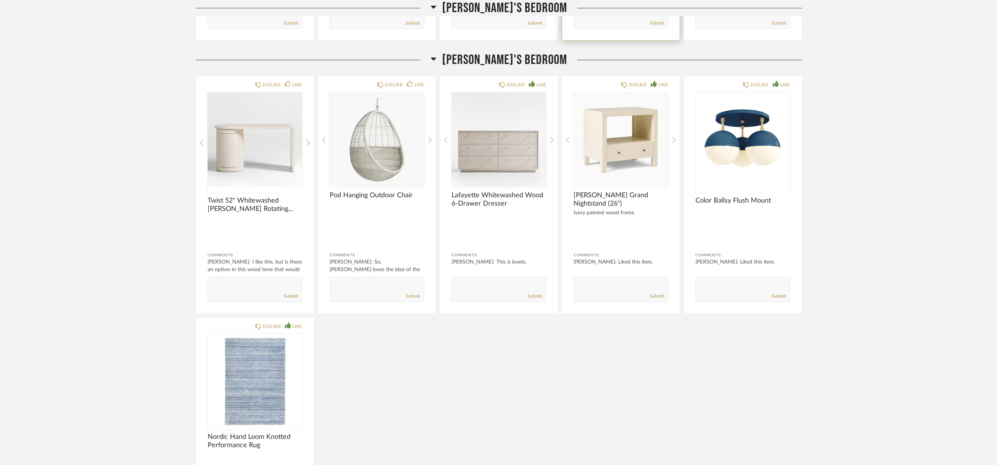
scroll to position [2060, 0]
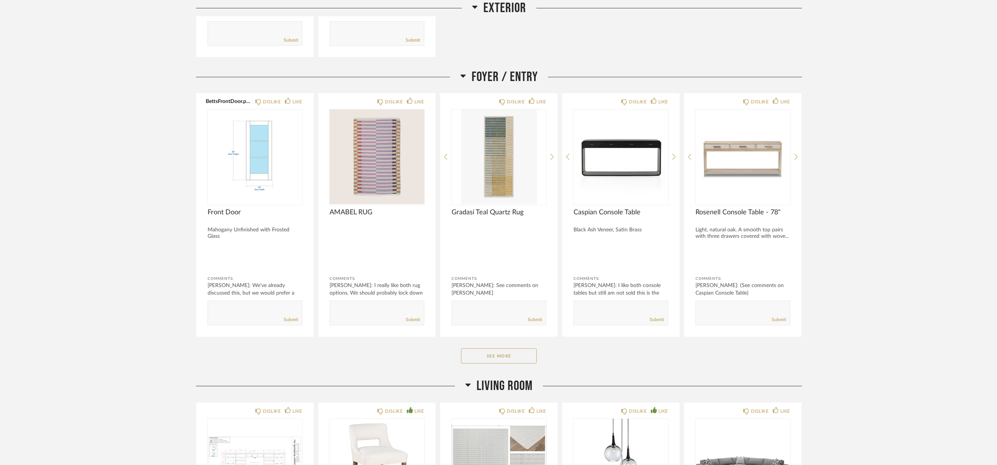
scroll to position [317, 0]
